Goal: Information Seeking & Learning: Learn about a topic

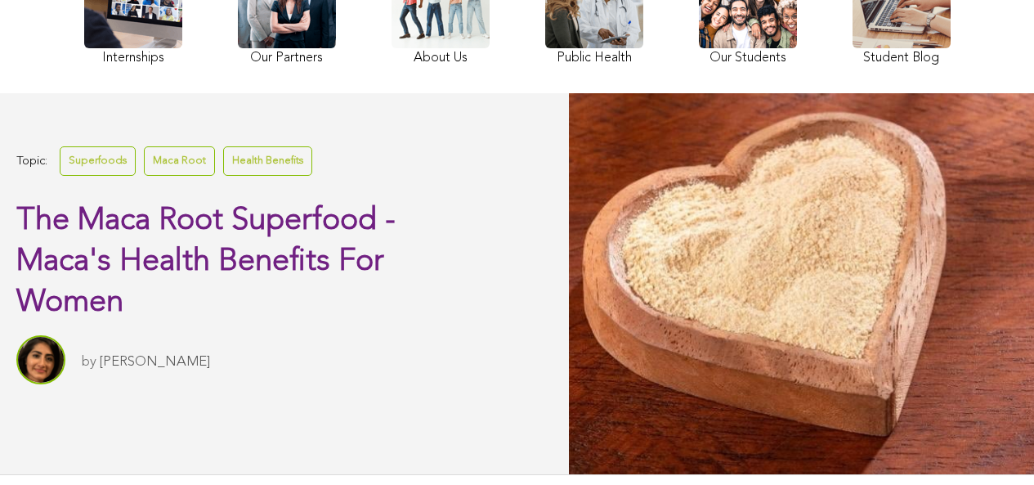
scroll to position [235, 0]
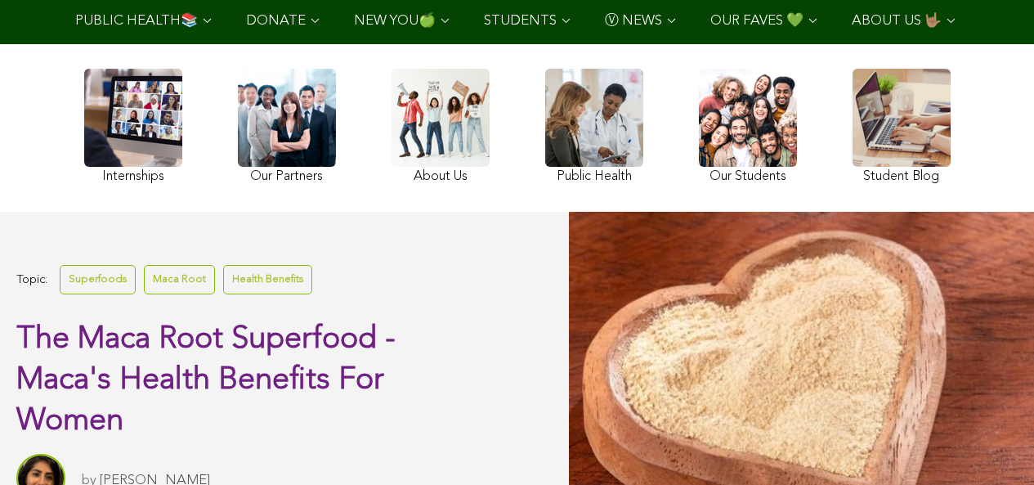
click at [392, 171] on link at bounding box center [441, 128] width 98 height 119
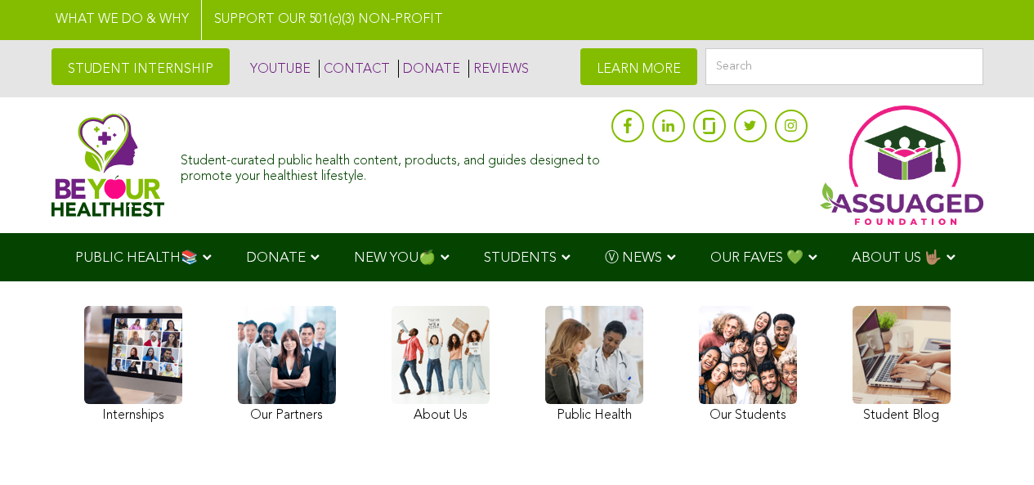
click at [52, 163] on img at bounding box center [109, 165] width 114 height 104
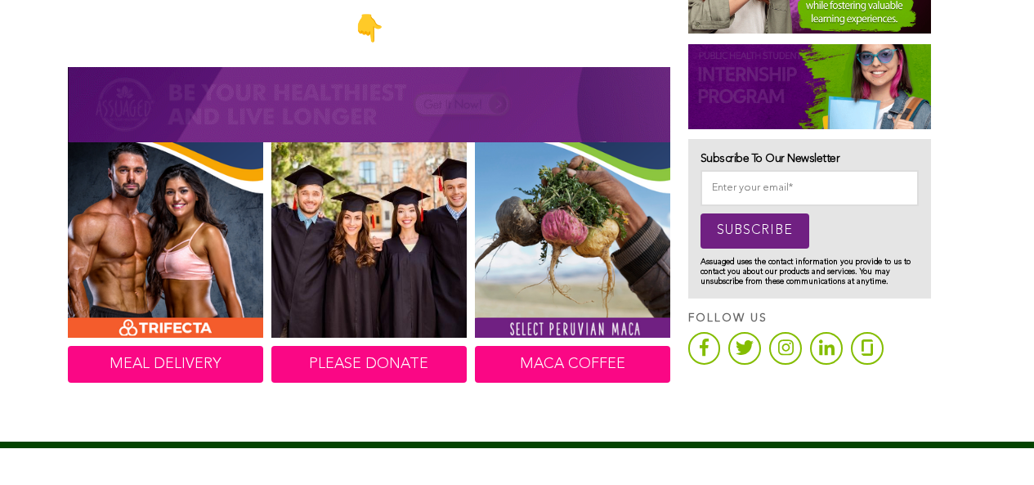
scroll to position [976, 0]
